Goal: Task Accomplishment & Management: Manage account settings

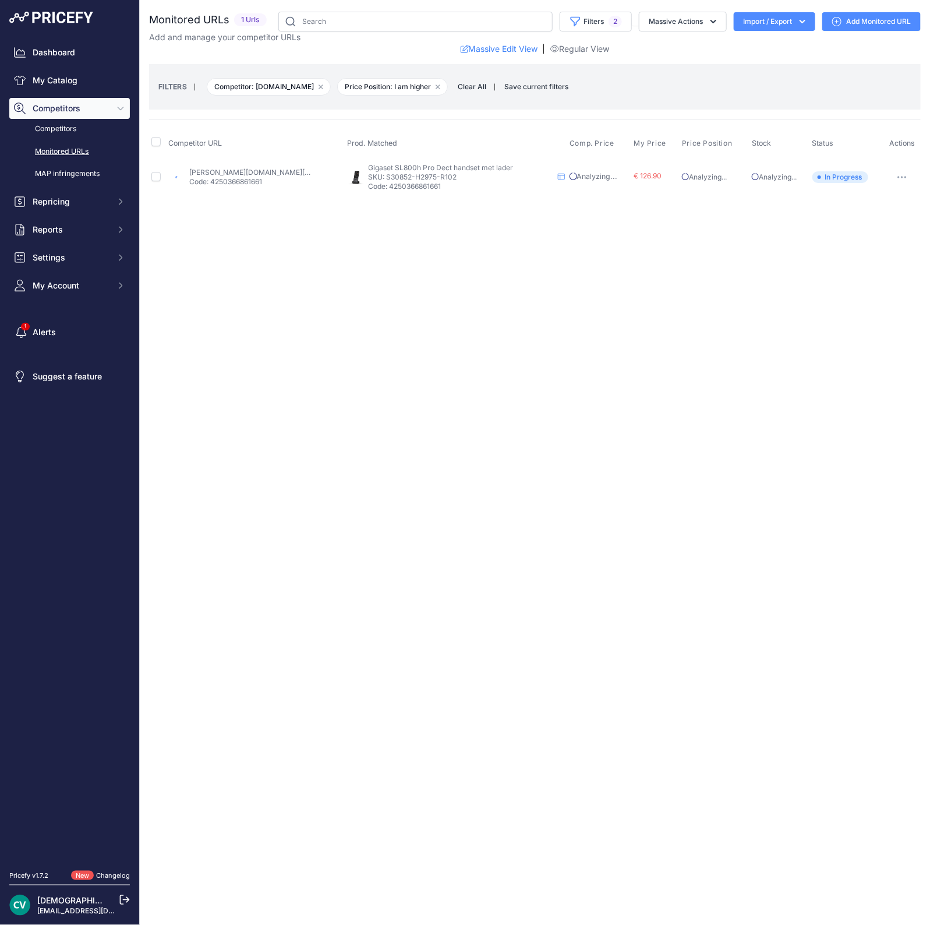
click at [556, 249] on div "Close You are not connected to the internet." at bounding box center [535, 462] width 791 height 925
click at [561, 173] on span "€ 103.30" at bounding box center [560, 175] width 29 height 9
click at [244, 177] on p "Code: 4250366861661" at bounding box center [249, 181] width 121 height 9
click at [240, 168] on link "conrad.nl/nl/p/gigaset-sl800h-pro-dect-handset-antraciet-2589635.html?gad_campa…" at bounding box center [255, 172] width 132 height 9
click at [899, 174] on button "button" at bounding box center [903, 177] width 23 height 16
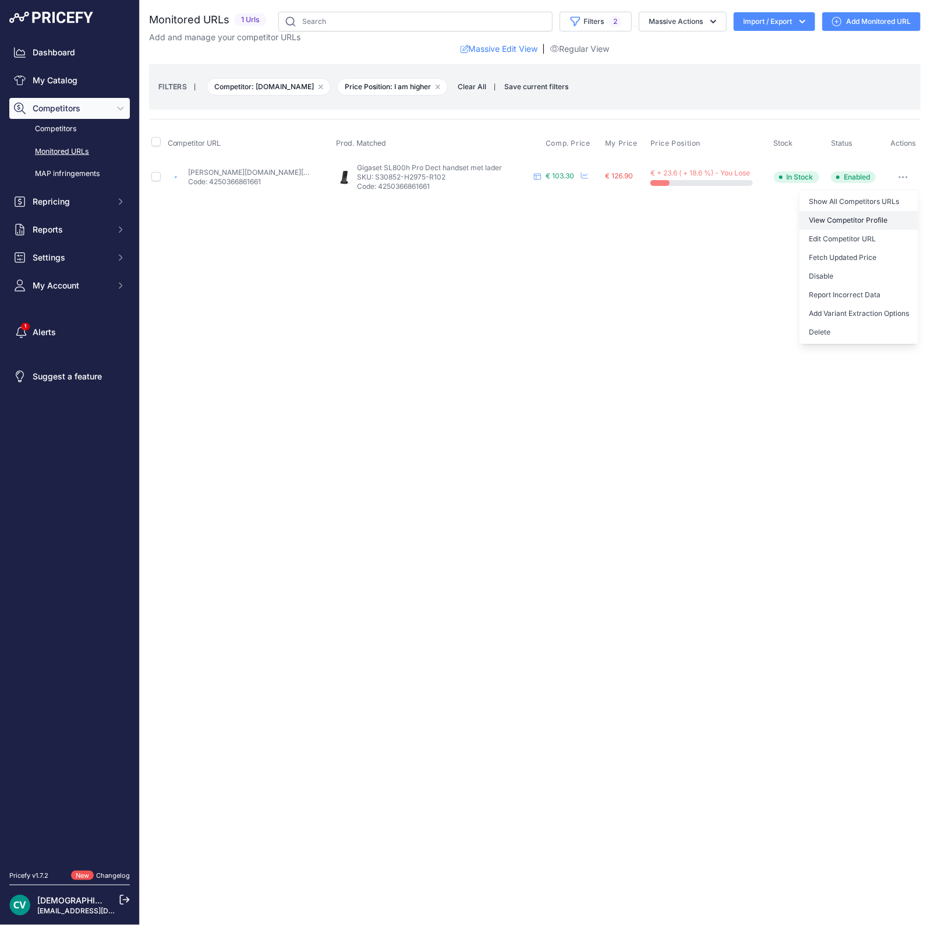
click at [853, 221] on link "View Competitor Profile" at bounding box center [859, 220] width 119 height 19
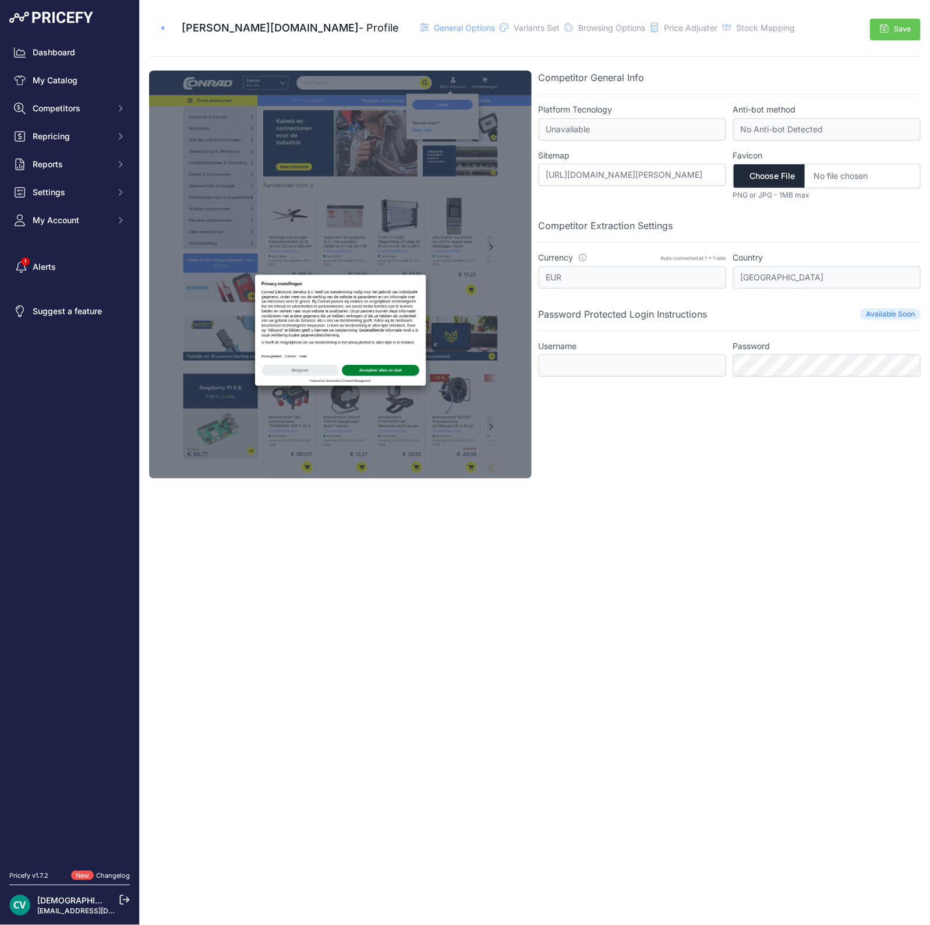
click at [680, 665] on div "Close [DOMAIN_NAME] - Profile" at bounding box center [535, 462] width 791 height 925
click at [664, 30] on span "Price Adjuster" at bounding box center [691, 28] width 54 height 10
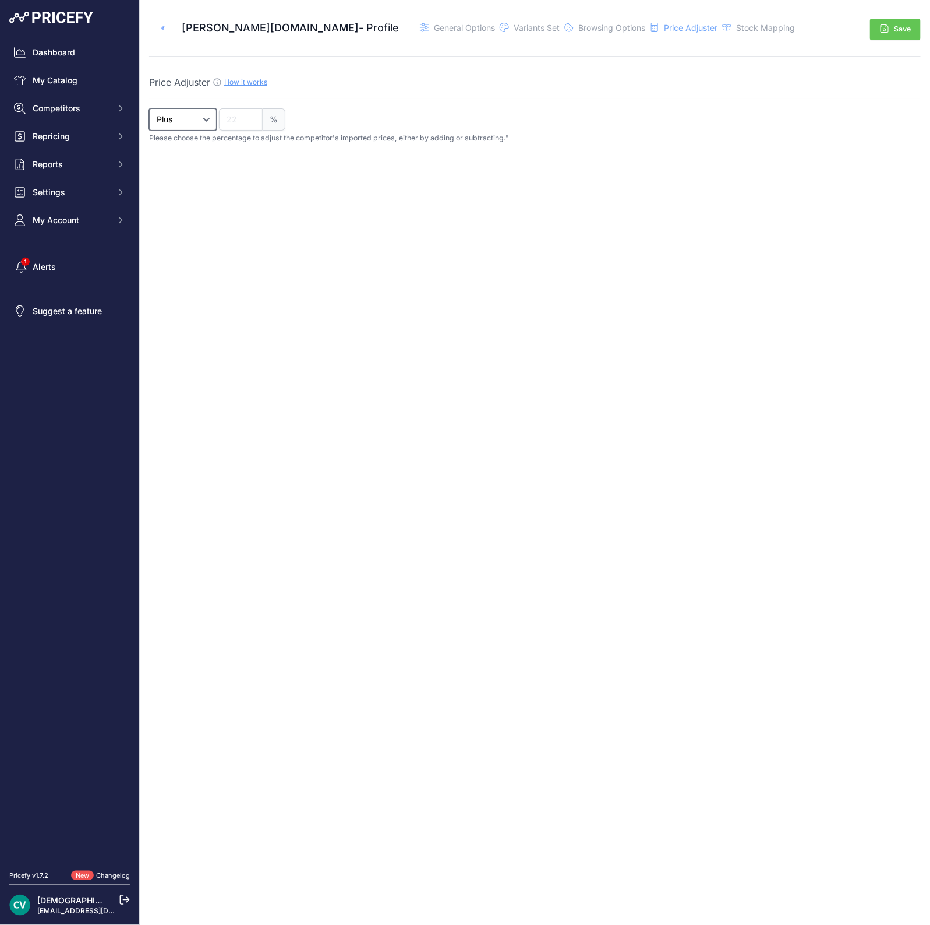
click at [181, 115] on select "Plus Minus" at bounding box center [183, 119] width 68 height 22
click at [149, 108] on select "Plus Minus" at bounding box center [183, 119] width 68 height 22
click at [323, 257] on div "Close Conrad.nl - Profile" at bounding box center [535, 462] width 791 height 925
click at [237, 111] on input "number" at bounding box center [241, 119] width 44 height 22
type input "21"
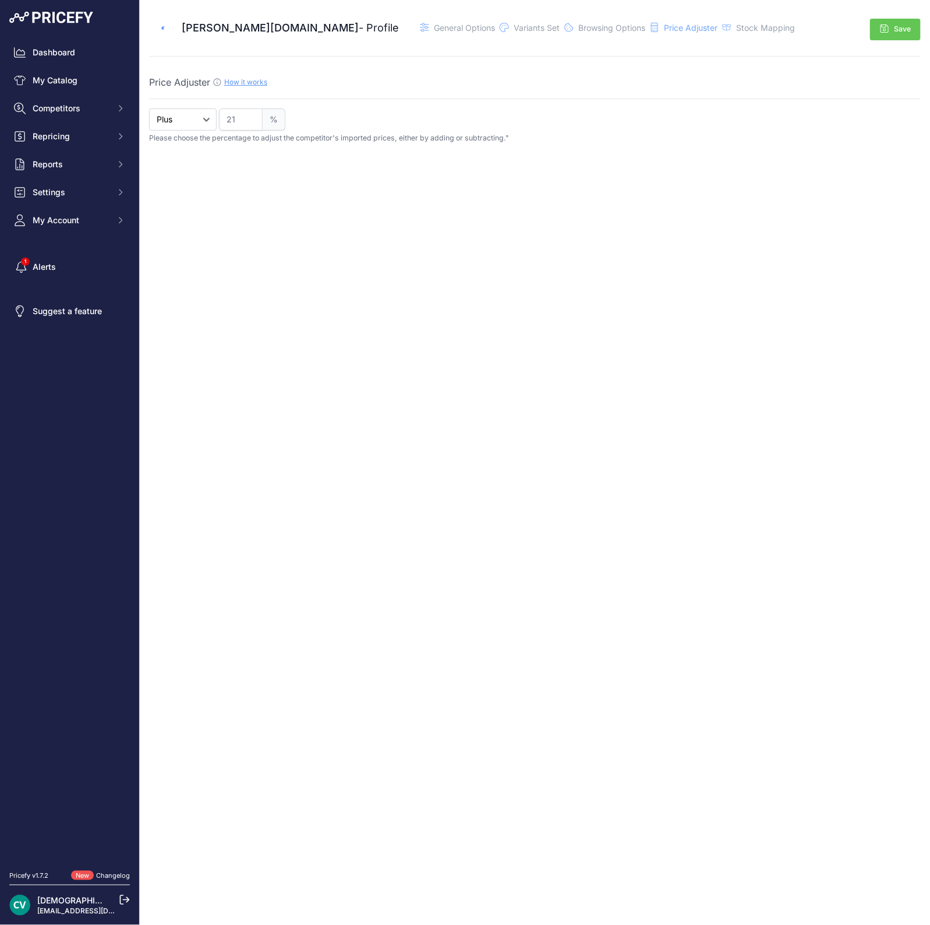
click at [272, 119] on span "%" at bounding box center [274, 119] width 23 height 22
click at [895, 29] on button "Save" at bounding box center [895, 30] width 51 height 22
click at [434, 23] on span "General Options" at bounding box center [464, 28] width 61 height 10
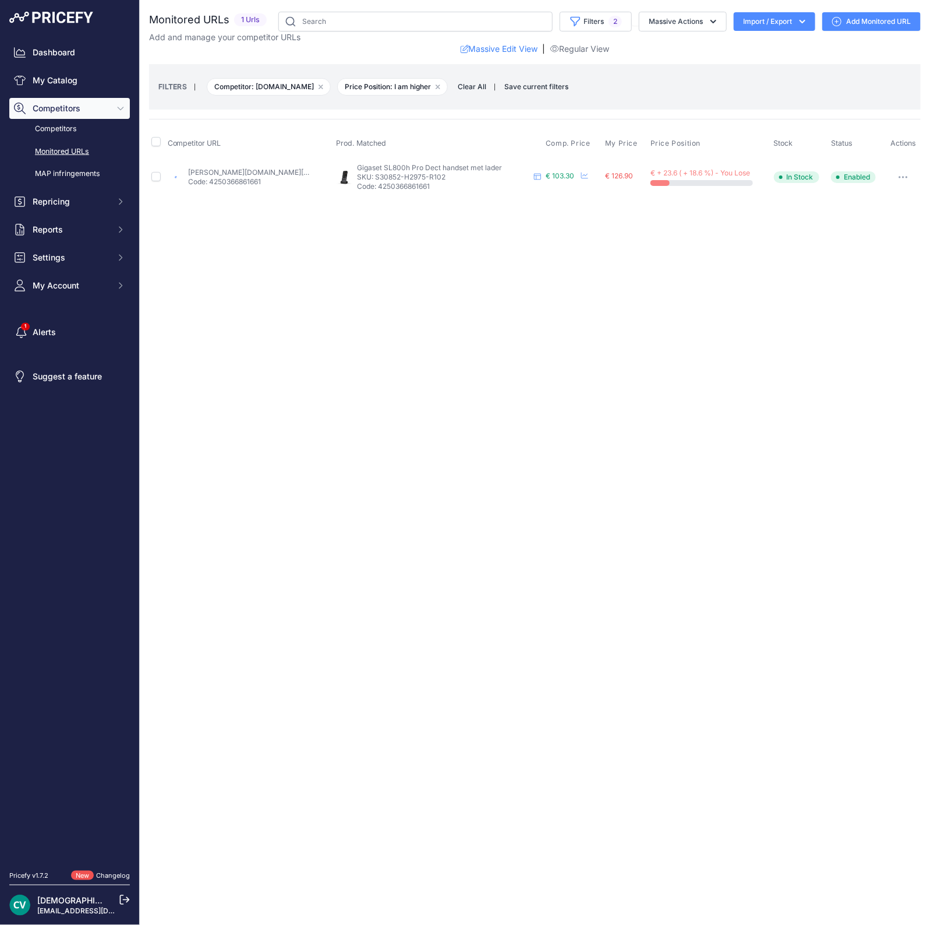
click at [906, 182] on button "button" at bounding box center [903, 177] width 23 height 16
click at [859, 256] on button "Fetch Updated Price" at bounding box center [859, 257] width 119 height 19
